Goal: Browse casually

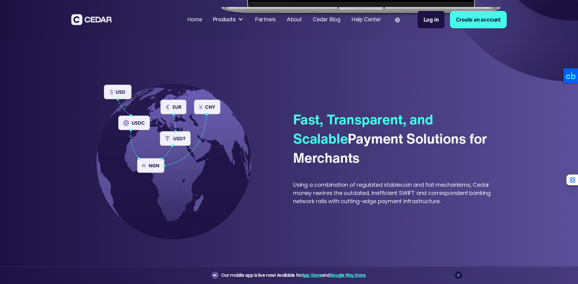
scroll to position [387, 0]
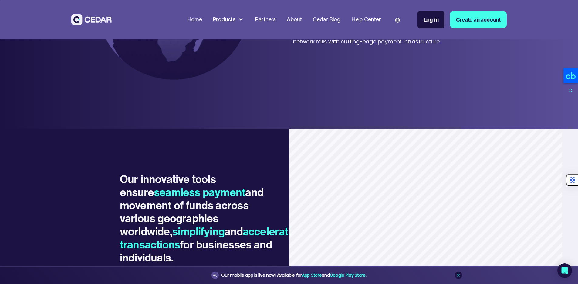
click at [572, 76] on icon at bounding box center [571, 75] width 10 height 7
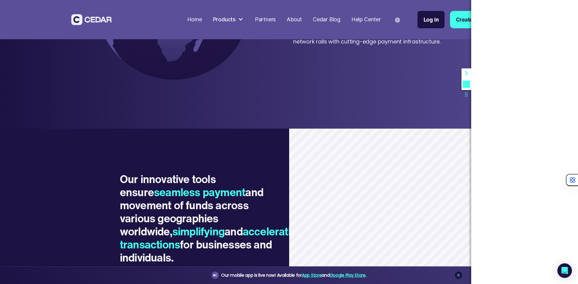
click at [467, 83] on icon at bounding box center [466, 83] width 7 height 7
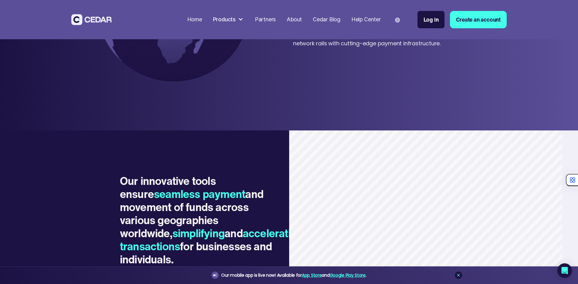
scroll to position [0, 0]
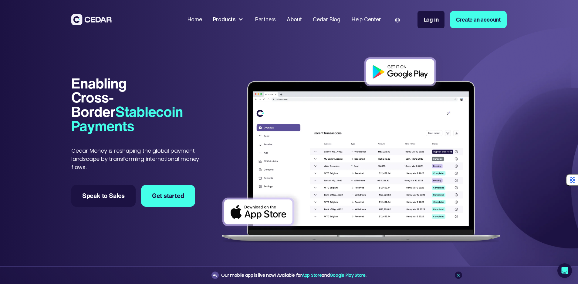
click at [121, 146] on p "Cedar Money is reshaping the global payment landscape by transforming internati…" at bounding box center [143, 158] width 144 height 25
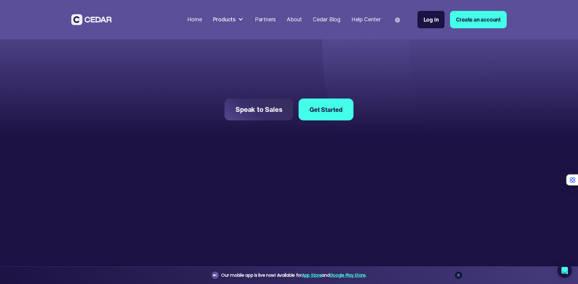
scroll to position [2290, 0]
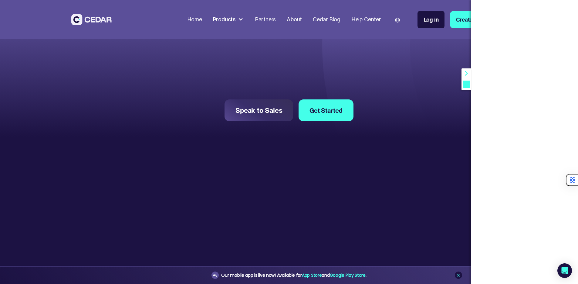
click at [71, 25] on img at bounding box center [91, 19] width 40 height 11
